Goal: Task Accomplishment & Management: Use online tool/utility

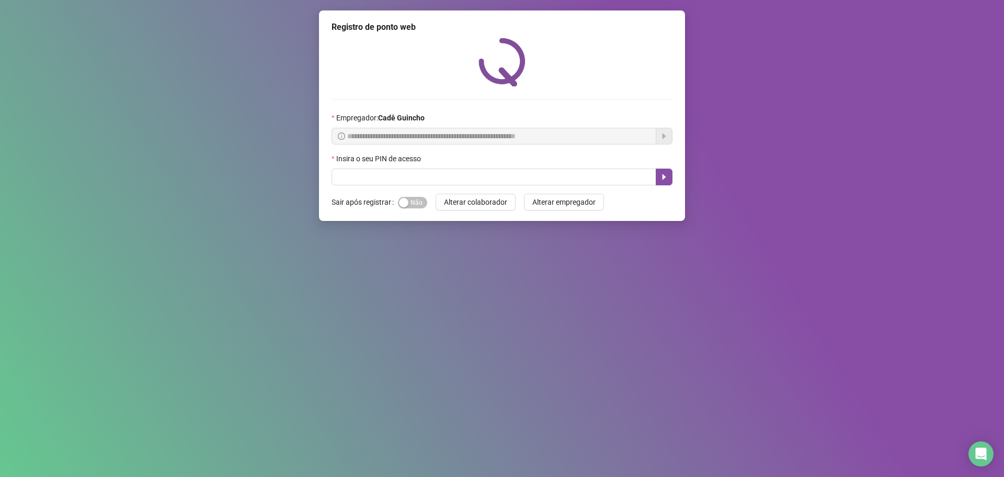
click at [405, 171] on input "text" at bounding box center [494, 176] width 325 height 17
type input "*****"
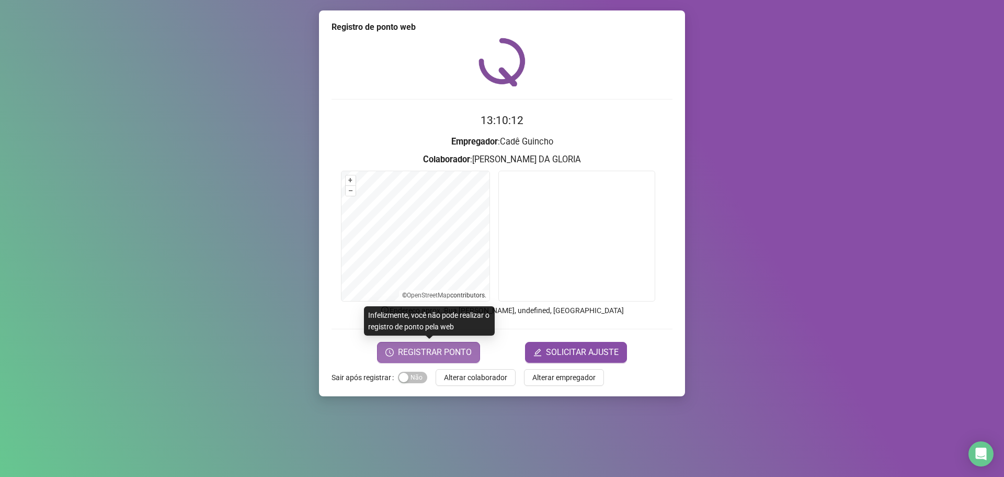
click at [427, 359] on button "REGISTRAR PONTO" at bounding box center [428, 352] width 103 height 21
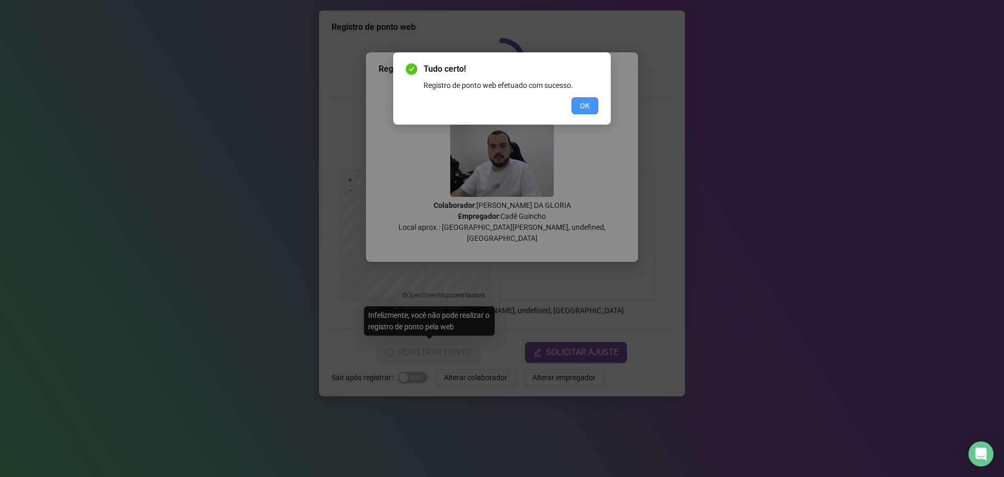
click at [594, 105] on button "OK" at bounding box center [585, 105] width 27 height 17
